Goal: Transaction & Acquisition: Purchase product/service

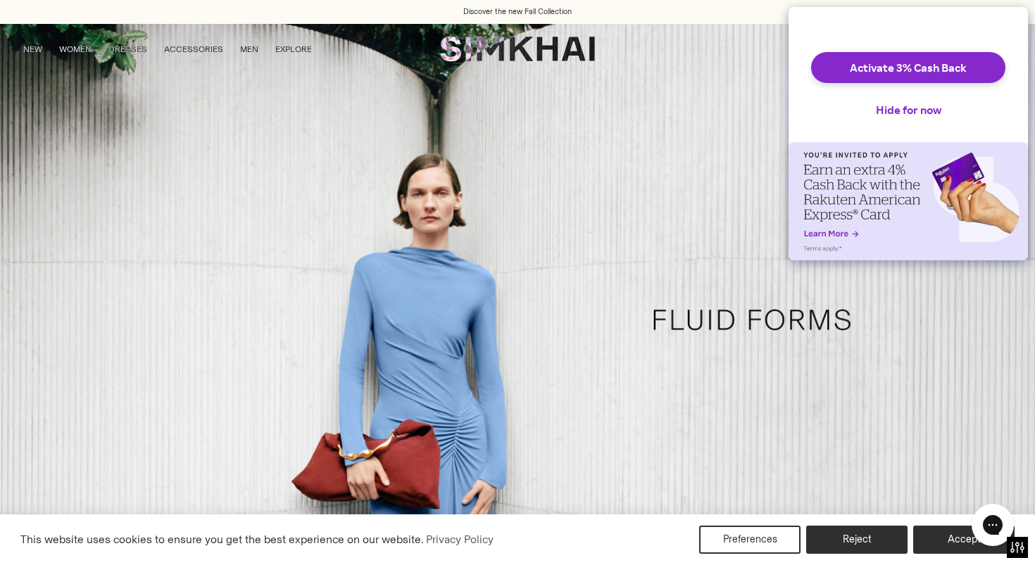
click at [791, 99] on div "Activate 3% Cash Back Hide for now" at bounding box center [908, 74] width 239 height 135
click at [892, 123] on button "Hide for now" at bounding box center [909, 109] width 88 height 31
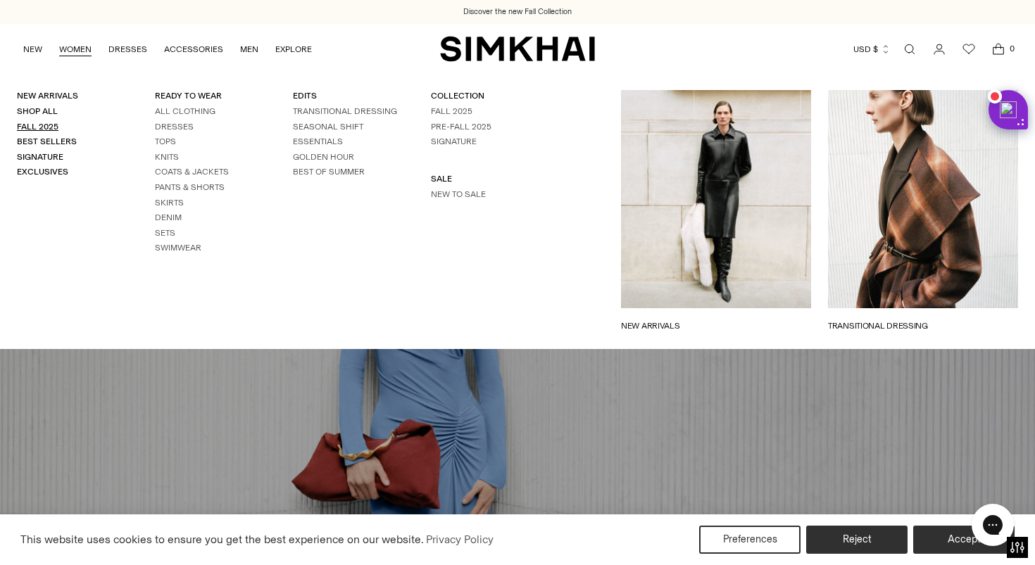
click at [42, 122] on link "Fall 2025" at bounding box center [38, 127] width 42 height 10
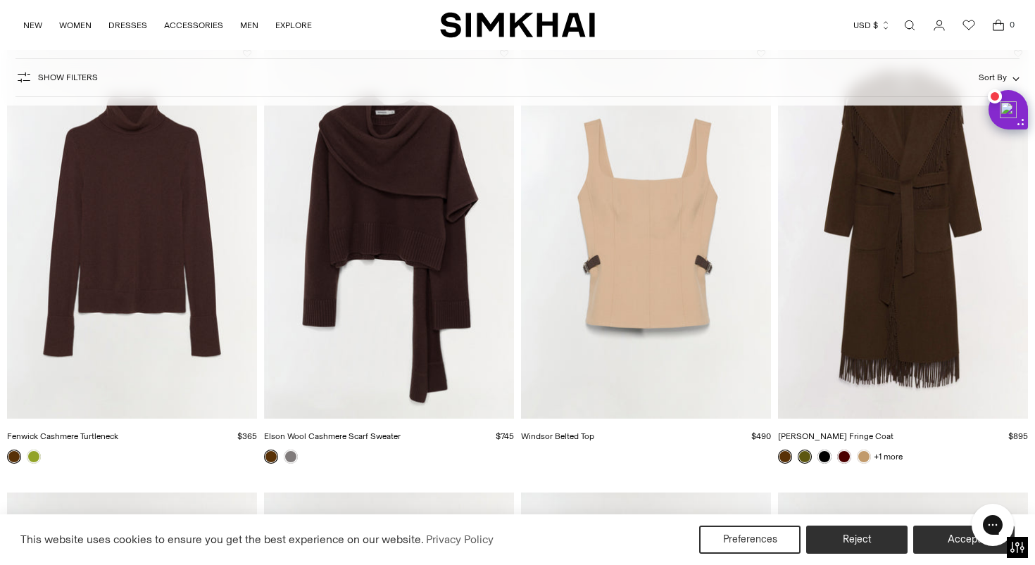
scroll to position [2385, 0]
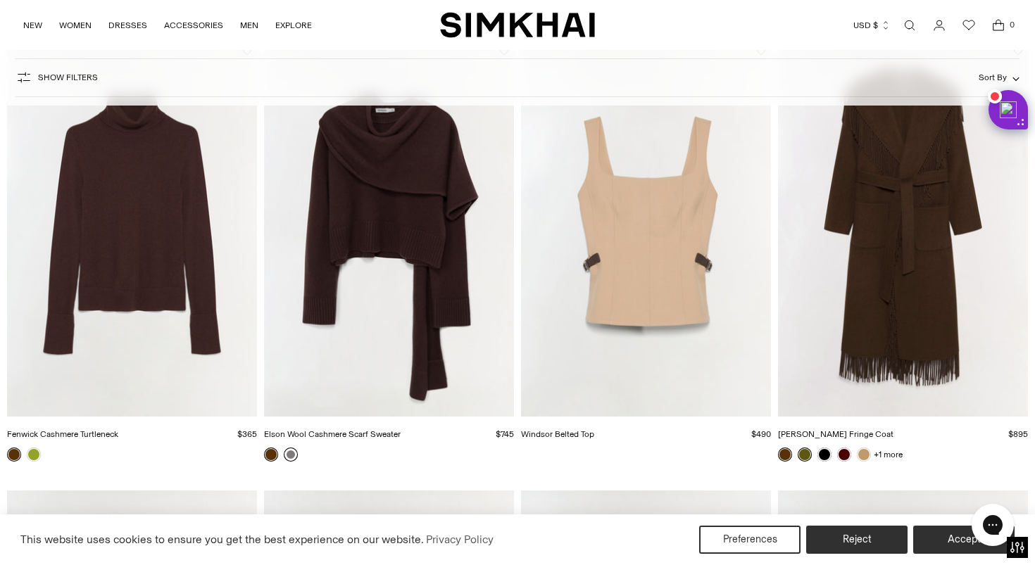
click at [291, 454] on link at bounding box center [291, 455] width 14 height 14
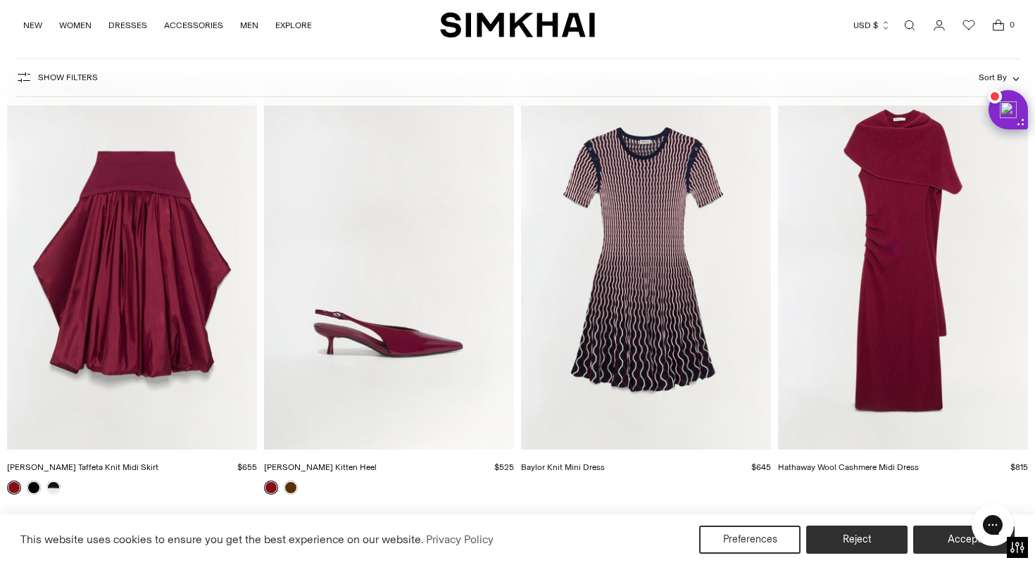
scroll to position [4596, 0]
click at [0, 0] on img "Hathaway Wool Cashmere Midi Dress" at bounding box center [0, 0] width 0 height 0
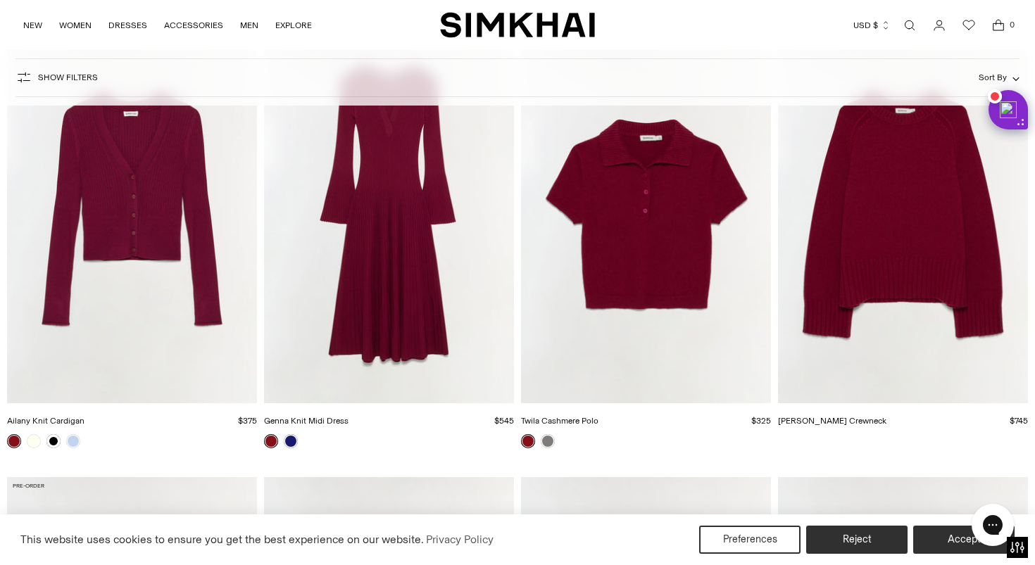
scroll to position [6406, 0]
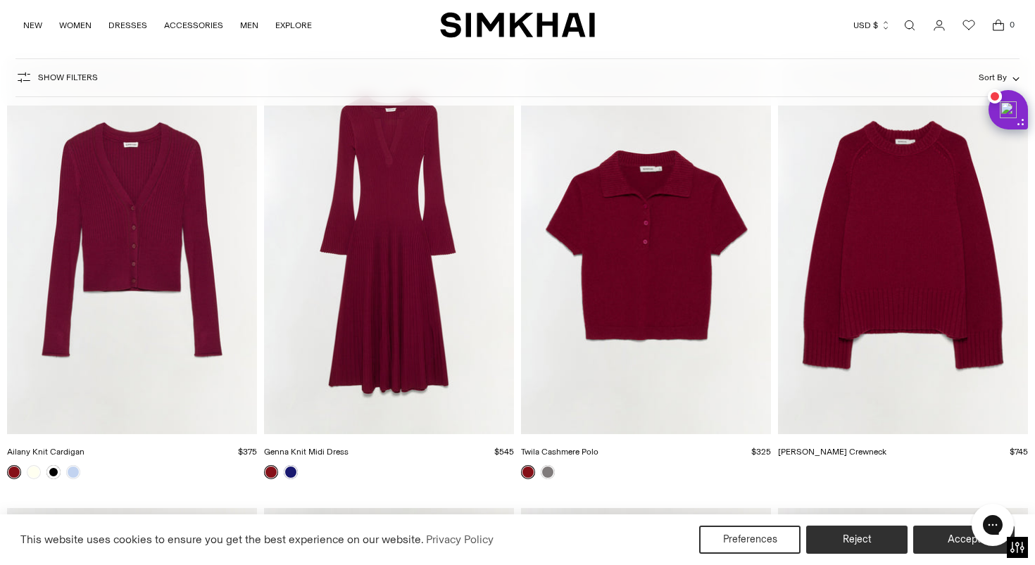
click at [0, 0] on img "Ailany Knit Cardigan" at bounding box center [0, 0] width 0 height 0
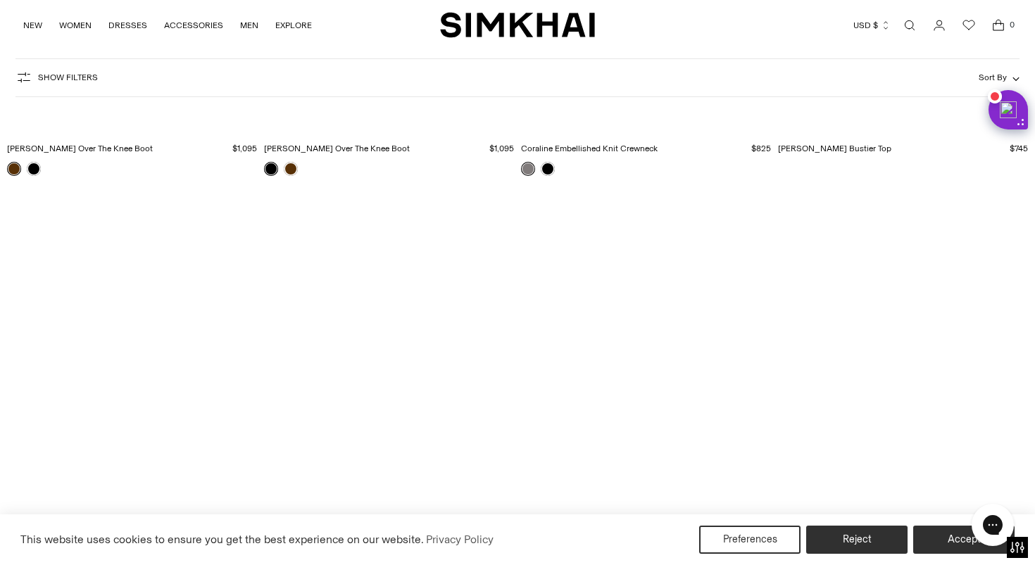
scroll to position [15982, 0]
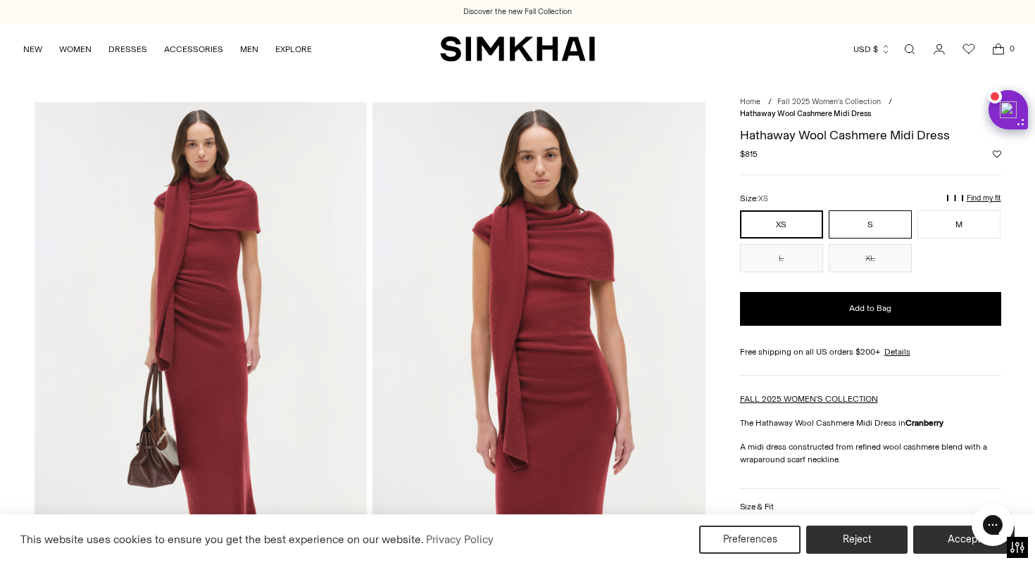
click at [886, 222] on button "S" at bounding box center [870, 225] width 83 height 28
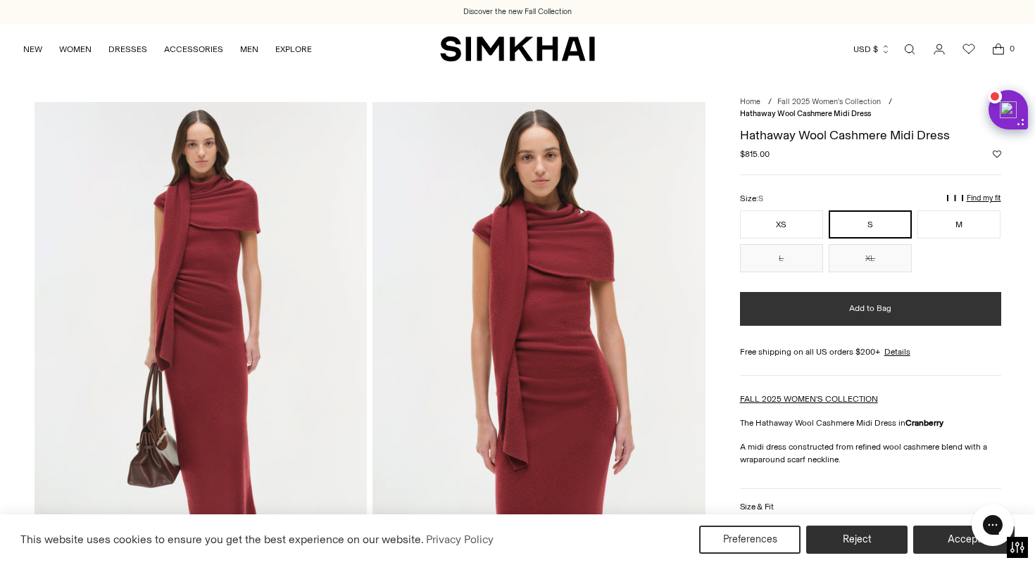
click at [872, 310] on span "Add to Bag" at bounding box center [870, 309] width 42 height 12
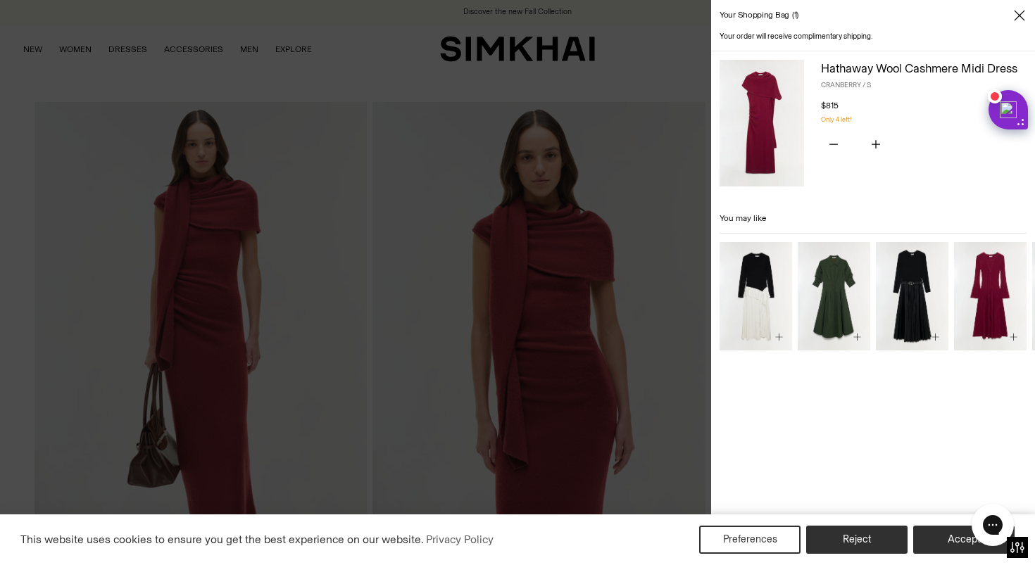
click at [1012, 20] on icon "Close" at bounding box center [1013, 20] width 11 height 11
click at [1020, 14] on icon "Close" at bounding box center [1019, 15] width 11 height 14
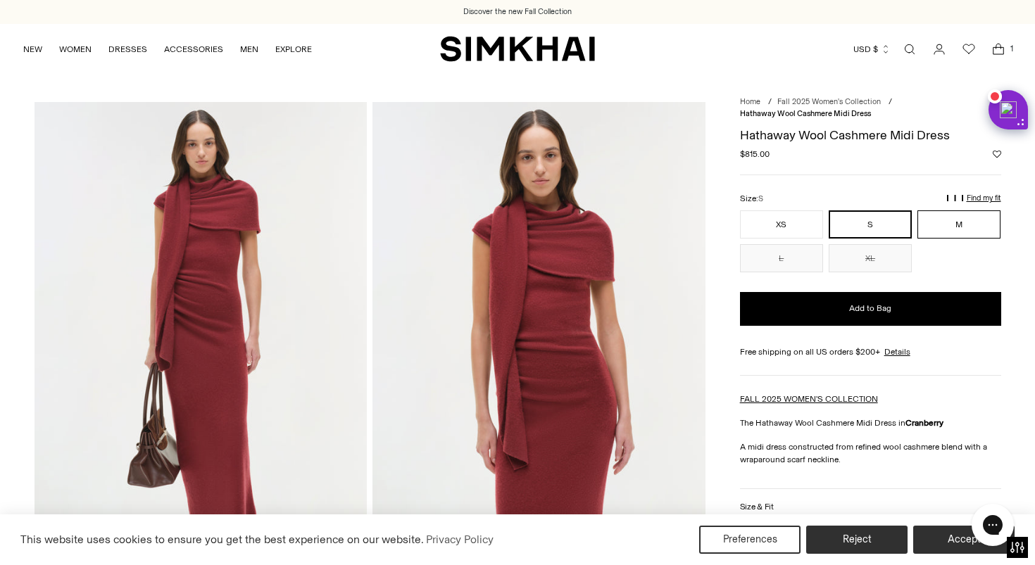
click at [958, 222] on button "M" at bounding box center [958, 225] width 83 height 28
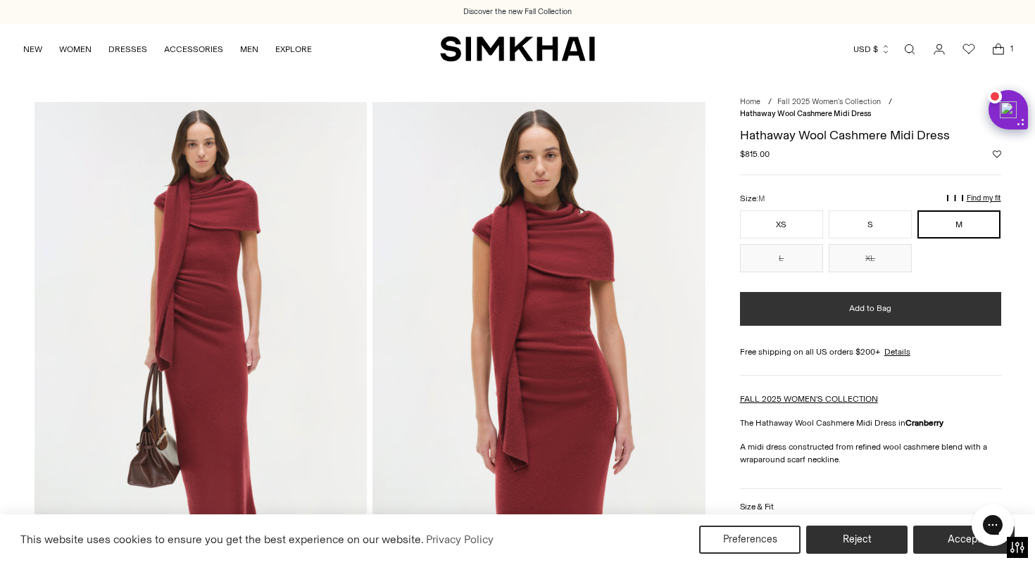
click at [935, 294] on button "Add to Bag" at bounding box center [870, 309] width 261 height 34
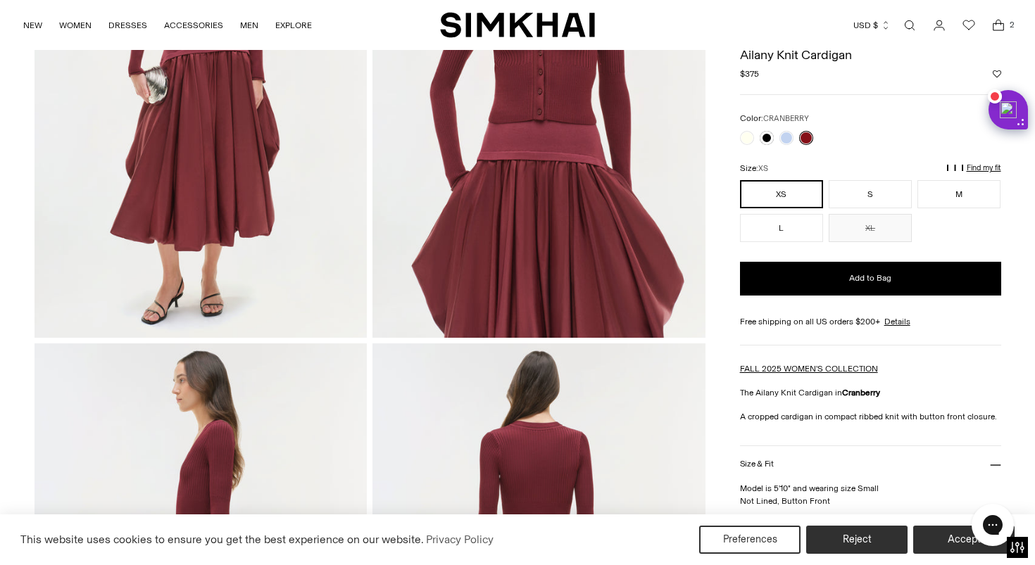
scroll to position [139, 0]
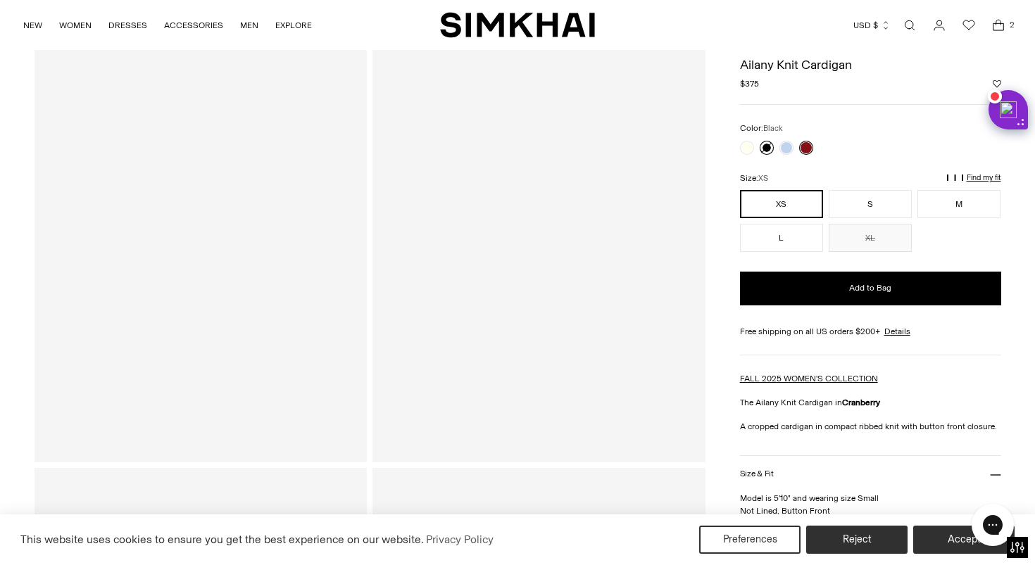
click at [767, 148] on link at bounding box center [767, 148] width 14 height 14
